Goal: Transaction & Acquisition: Purchase product/service

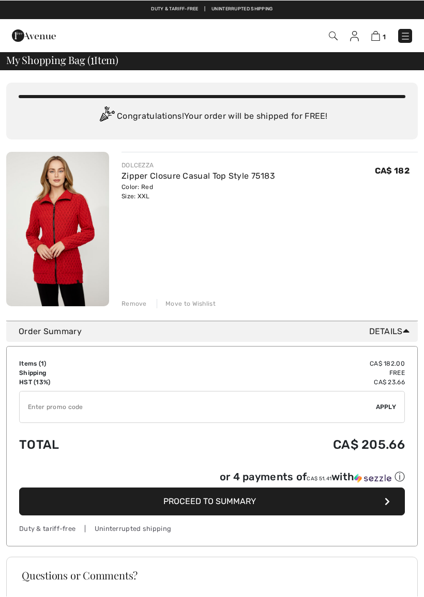
scroll to position [1, 0]
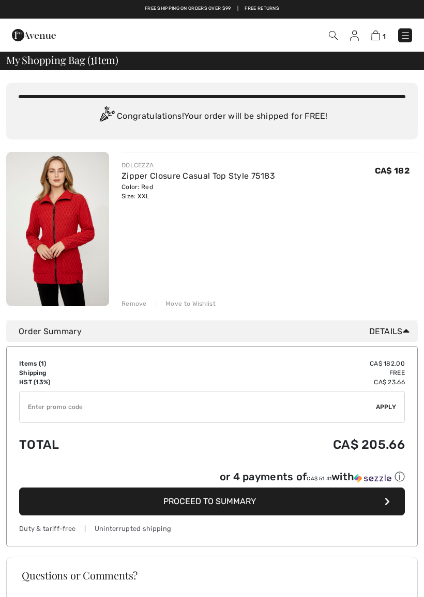
click at [135, 301] on div "Remove" at bounding box center [133, 303] width 25 height 9
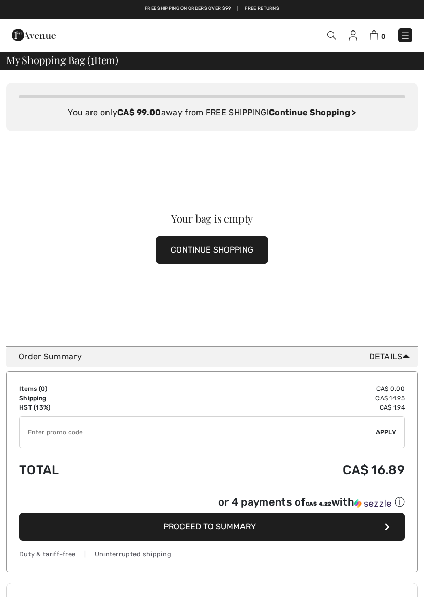
click at [242, 259] on button "CONTINUE SHOPPING" at bounding box center [212, 250] width 113 height 28
click at [238, 236] on button "CONTINUE SHOPPING" at bounding box center [212, 250] width 113 height 28
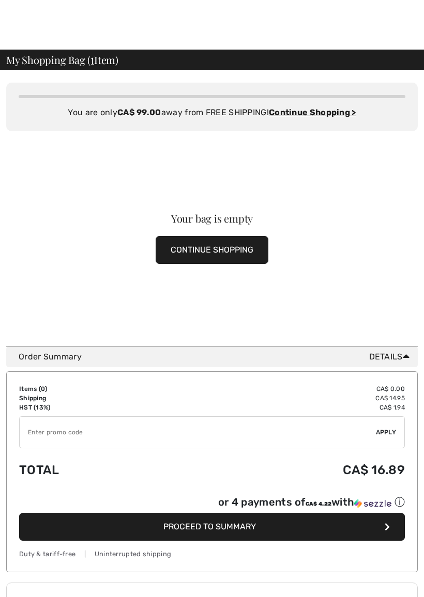
click at [237, 236] on button "CONTINUE SHOPPING" at bounding box center [212, 250] width 113 height 28
click at [236, 236] on button "CONTINUE SHOPPING" at bounding box center [212, 250] width 113 height 28
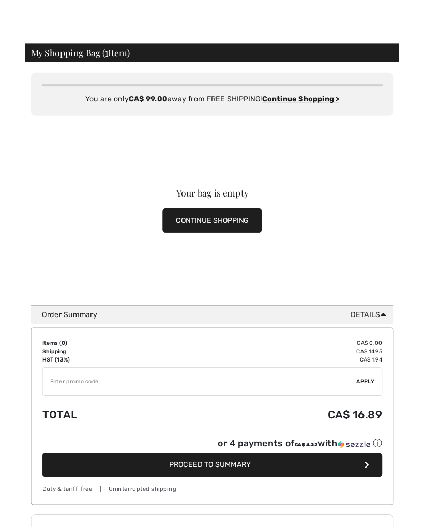
scroll to position [30, 0]
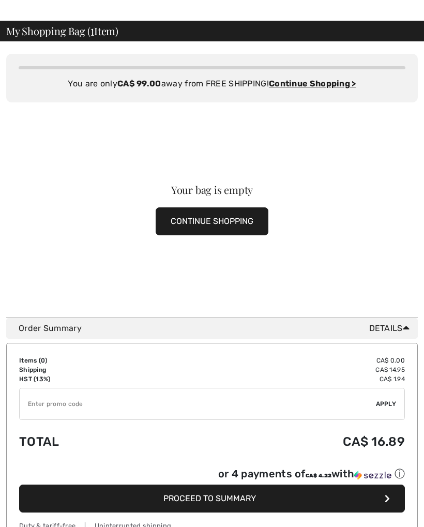
click at [156, 207] on button "CONTINUE SHOPPING" at bounding box center [212, 221] width 113 height 28
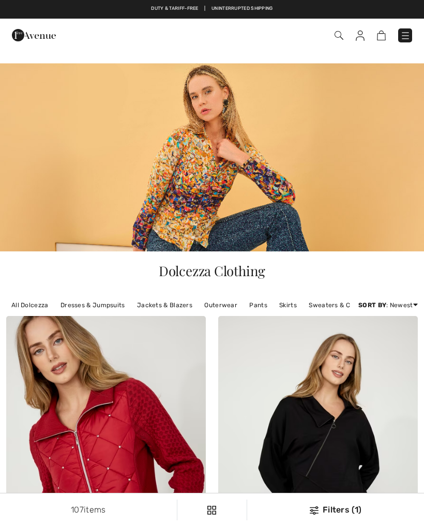
checkbox input "true"
click at [324, 303] on link "Sweaters & Cardigans" at bounding box center [342, 304] width 78 height 13
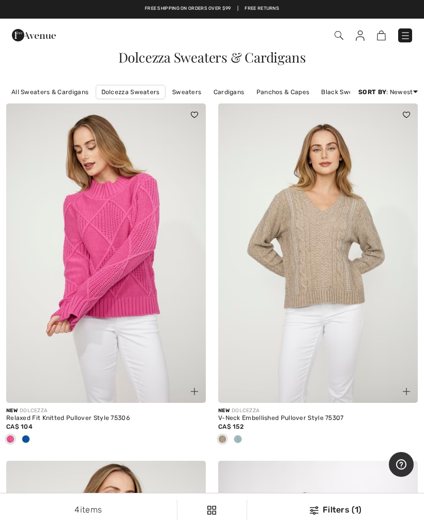
click at [407, 35] on img at bounding box center [405, 35] width 10 height 10
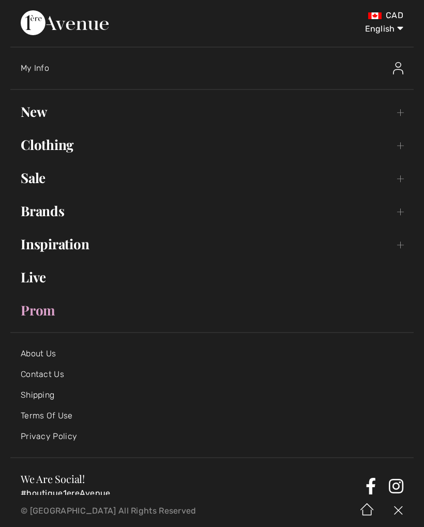
click at [63, 149] on link "Clothing Toggle submenu" at bounding box center [211, 144] width 403 height 23
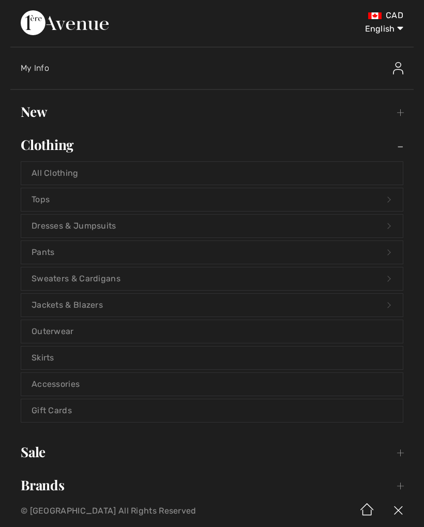
click at [54, 193] on link "Tops Open submenu" at bounding box center [211, 199] width 381 height 23
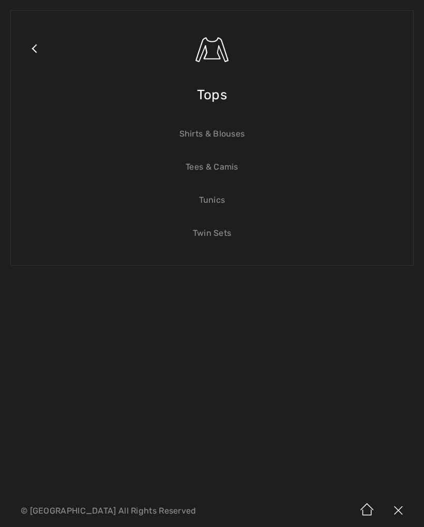
click at [239, 133] on link "Shirts & Blouses" at bounding box center [211, 133] width 381 height 23
click at [225, 131] on link "Shirts & Blouses" at bounding box center [211, 133] width 381 height 23
click at [222, 132] on link "Shirts & Blouses" at bounding box center [211, 133] width 381 height 23
click at [217, 134] on link "Shirts & Blouses" at bounding box center [211, 133] width 381 height 23
click at [399, 507] on img at bounding box center [397, 511] width 31 height 32
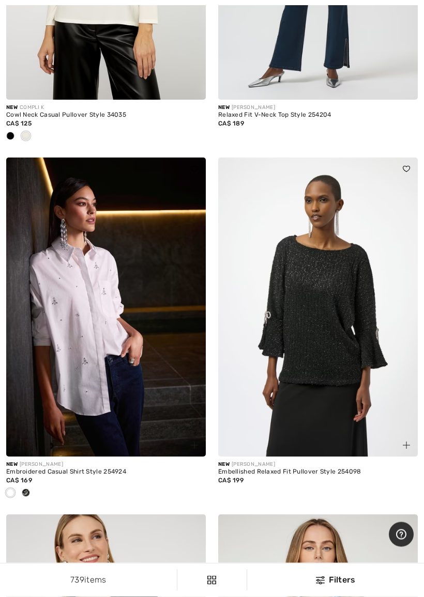
scroll to position [7841, 0]
click at [365, 395] on img at bounding box center [317, 307] width 199 height 299
